Goal: Task Accomplishment & Management: Use online tool/utility

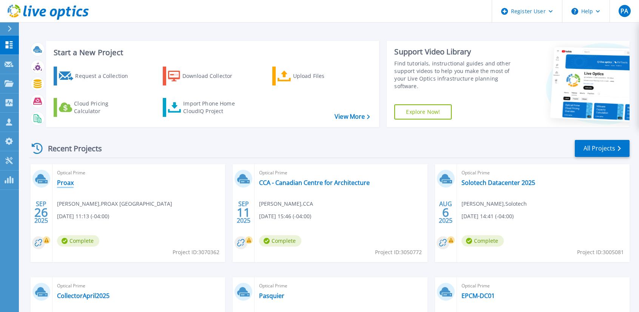
click at [64, 184] on link "Proax" at bounding box center [65, 183] width 17 height 8
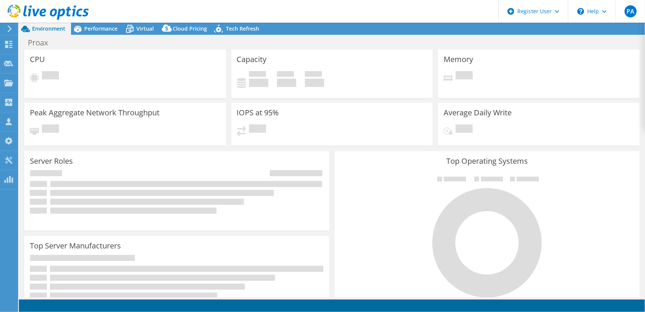
select select "USD"
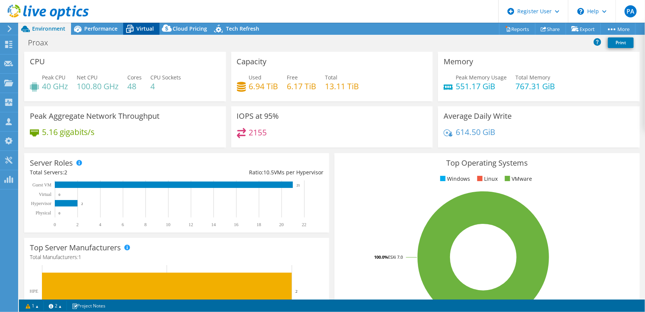
click at [149, 31] on span "Virtual" at bounding box center [144, 28] width 17 height 7
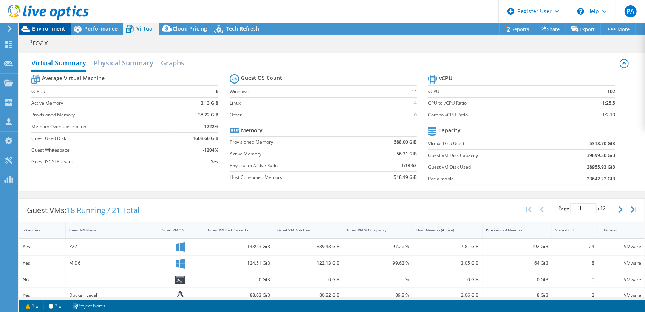
click at [45, 25] on span "Environment" at bounding box center [48, 28] width 33 height 7
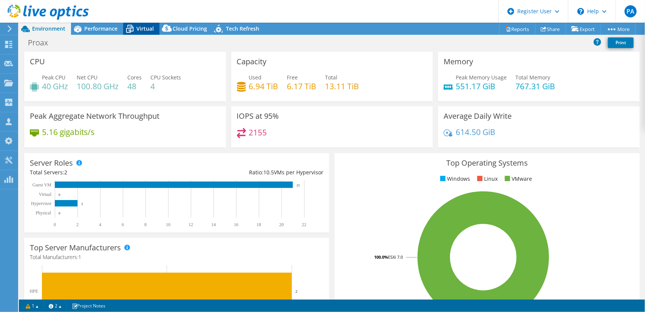
click at [138, 24] on div "Virtual" at bounding box center [141, 29] width 36 height 12
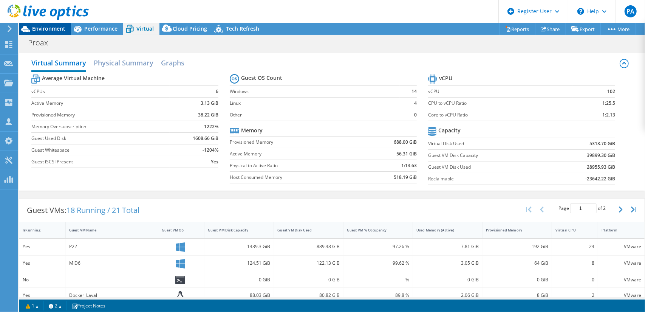
click at [54, 29] on span "Environment" at bounding box center [48, 28] width 33 height 7
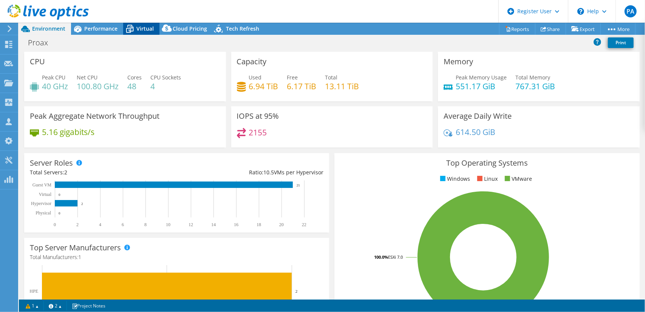
click at [136, 28] on span "Virtual" at bounding box center [144, 28] width 17 height 7
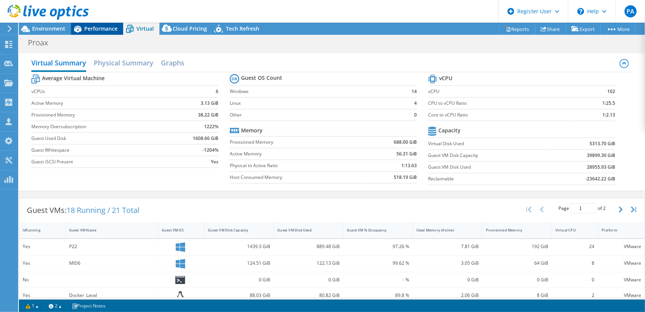
click at [108, 25] on div "Performance" at bounding box center [97, 29] width 52 height 12
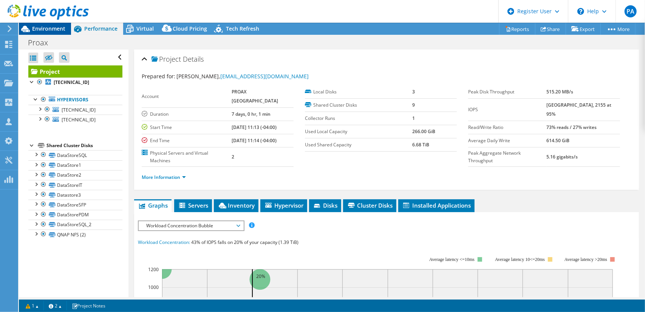
click at [47, 26] on span "Environment" at bounding box center [48, 28] width 33 height 7
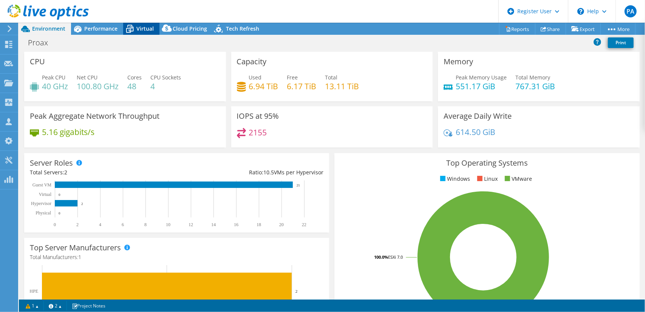
click at [146, 28] on span "Virtual" at bounding box center [144, 28] width 17 height 7
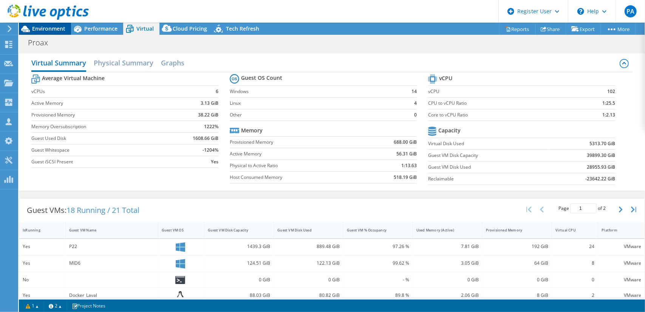
click at [59, 28] on span "Environment" at bounding box center [48, 28] width 33 height 7
